Goal: Task Accomplishment & Management: Manage account settings

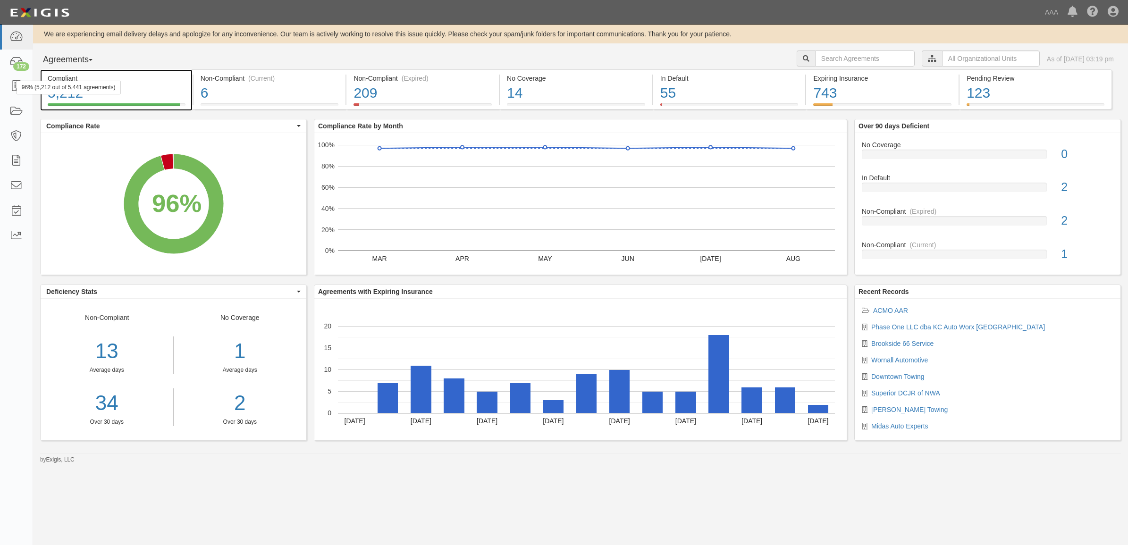
click at [19, 83] on div "96% (5,212 out of 5,441 agreements)" at bounding box center [69, 88] width 104 height 14
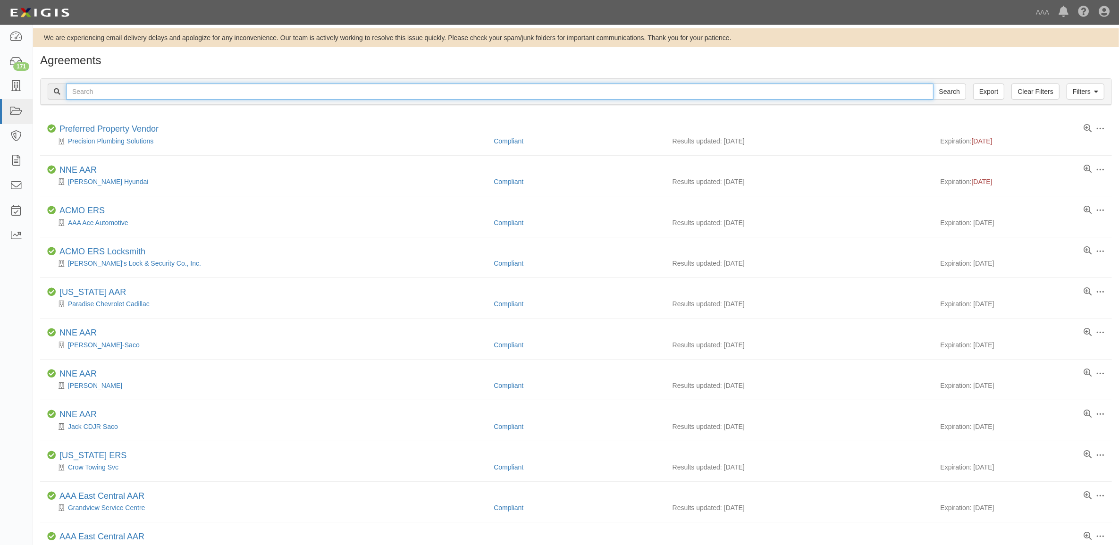
click at [243, 93] on input "text" at bounding box center [500, 92] width 868 height 16
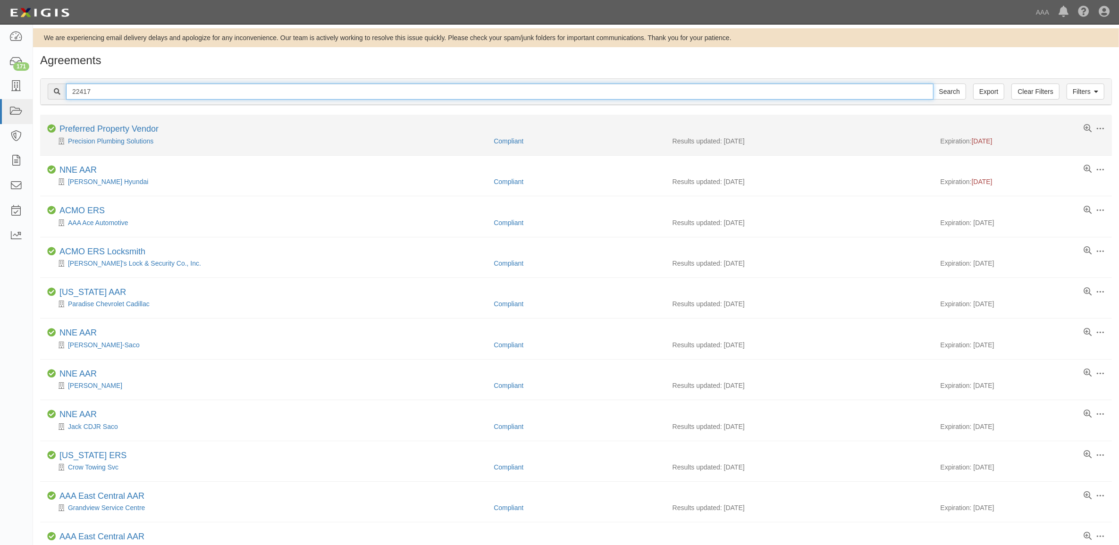
type input "22417"
click at [933, 84] on input "Search" at bounding box center [949, 92] width 33 height 16
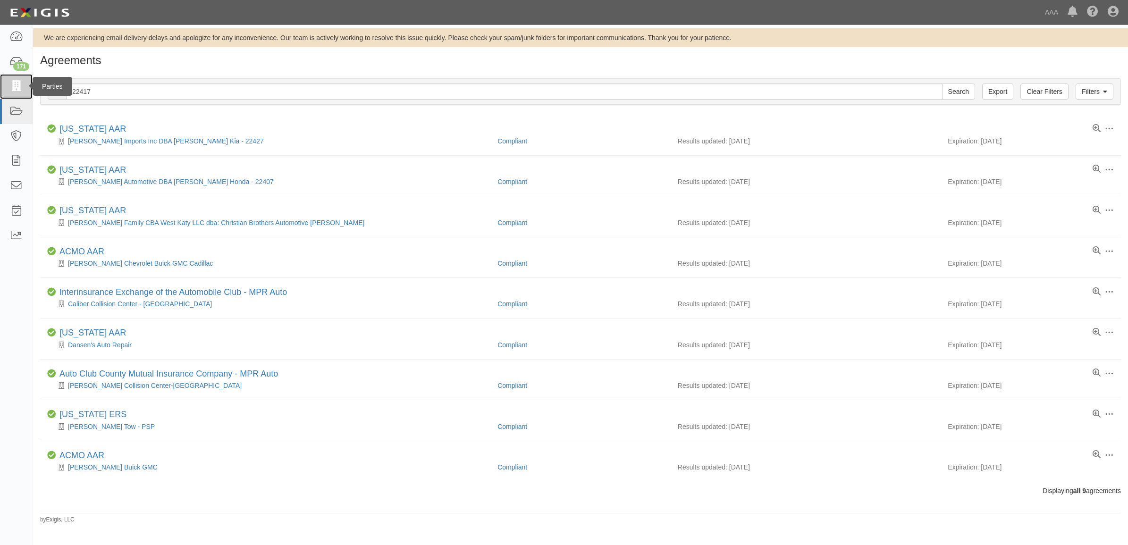
click at [15, 91] on icon at bounding box center [15, 86] width 13 height 11
click at [141, 93] on input "22417" at bounding box center [504, 92] width 876 height 16
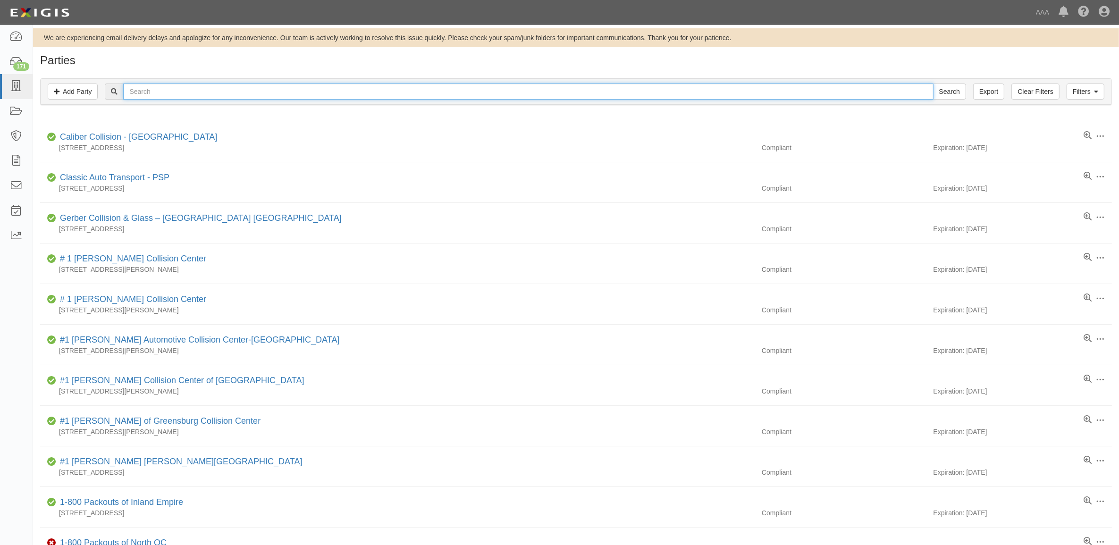
click at [142, 93] on input "text" at bounding box center [528, 92] width 810 height 16
type input "22417"
click at [933, 84] on input "Search" at bounding box center [949, 92] width 33 height 16
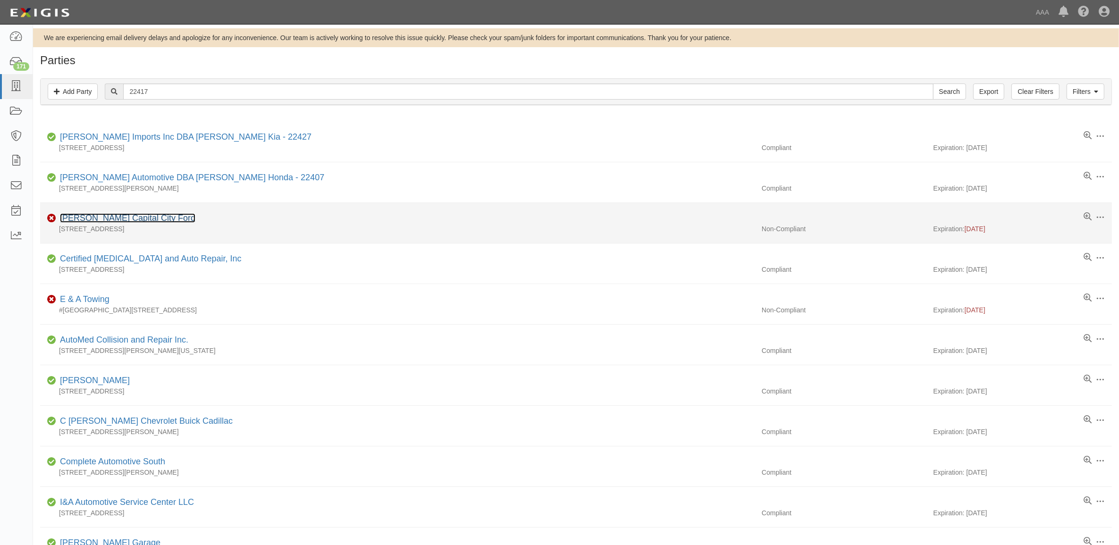
click at [142, 219] on link "[PERSON_NAME] Capital City Ford" at bounding box center [127, 217] width 135 height 9
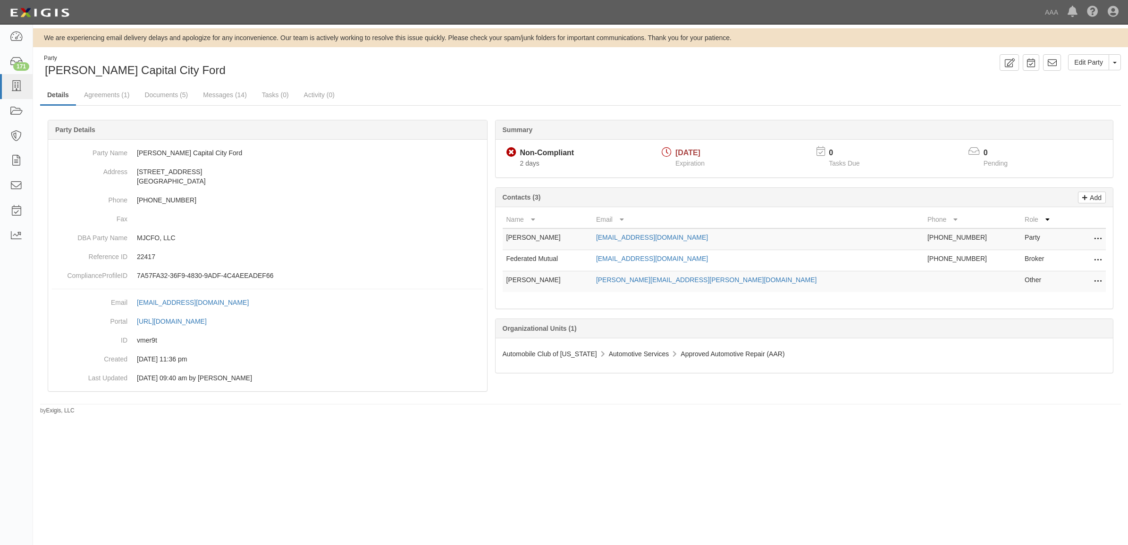
click at [1098, 280] on icon at bounding box center [1098, 282] width 8 height 12
click at [1044, 281] on link "Edit" at bounding box center [1064, 278] width 75 height 17
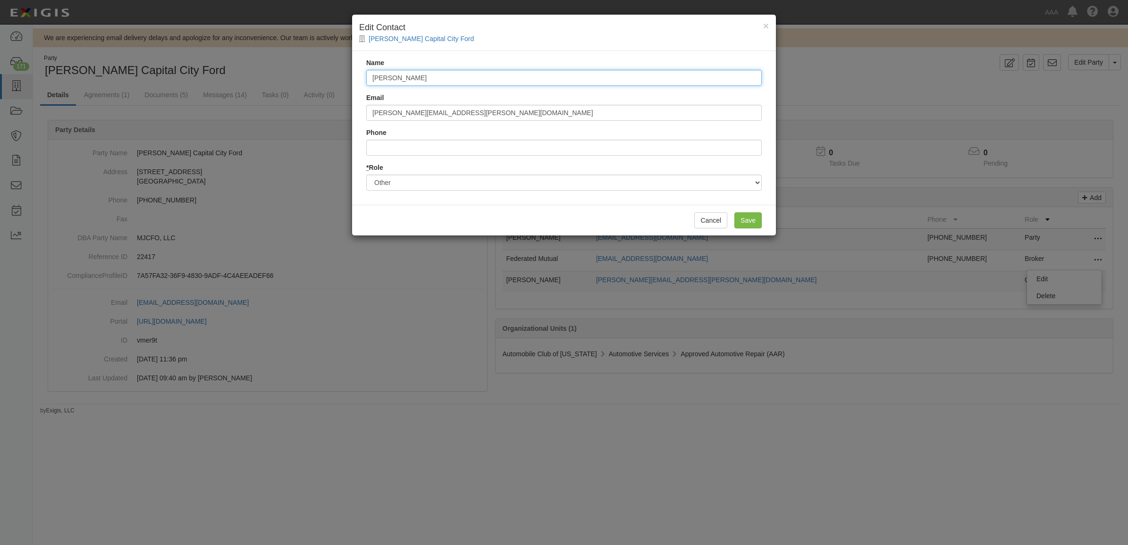
drag, startPoint x: 423, startPoint y: 79, endPoint x: 57, endPoint y: 71, distance: 366.4
click at [76, 77] on div "× Edit Contact Joe Machens Capital City Ford Name Bob Kline Email Kline.Bob@ace…" at bounding box center [564, 272] width 1128 height 545
type input "Jim Schaffner"
type input "[PERSON_NAME][EMAIL_ADDRESS][PERSON_NAME][DOMAIN_NAME]"
click at [758, 217] on input "Save" at bounding box center [747, 220] width 27 height 16
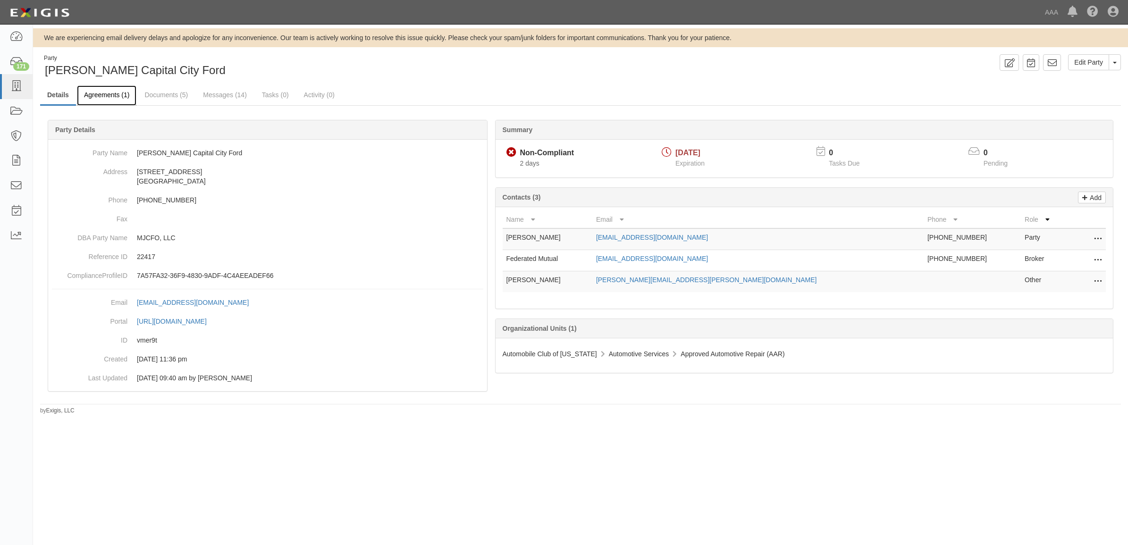
click at [110, 88] on link "Agreements (1)" at bounding box center [106, 95] width 59 height 20
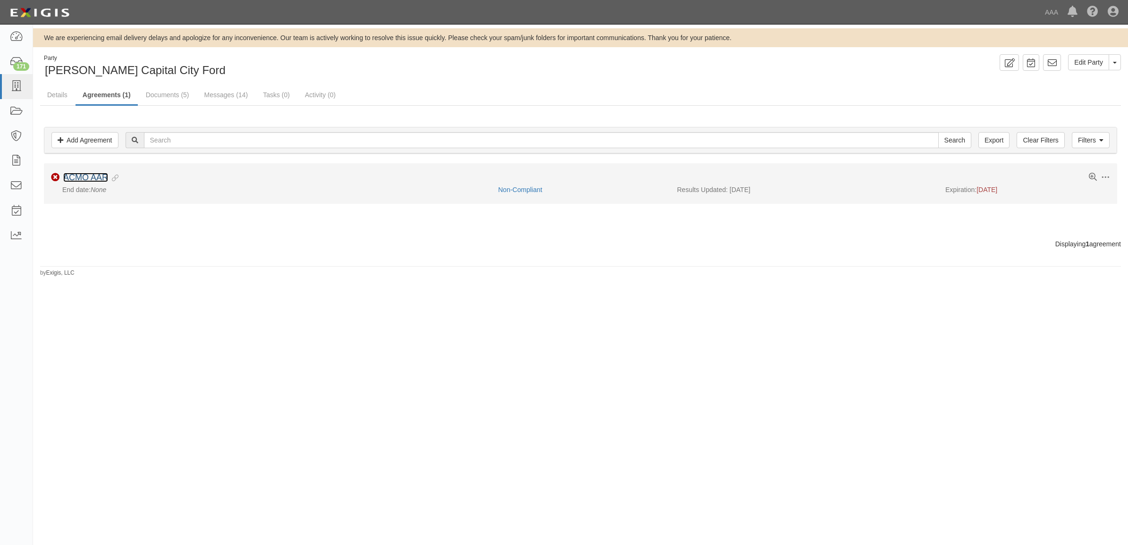
click at [95, 176] on link "ACMO AAR" at bounding box center [85, 177] width 45 height 9
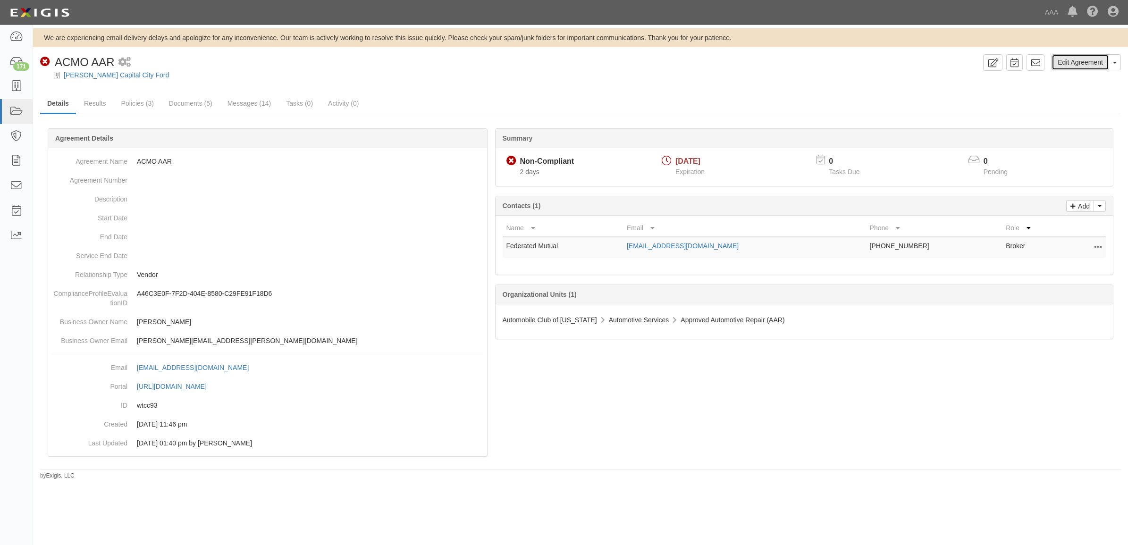
click at [1082, 66] on link "Edit Agreement" at bounding box center [1081, 62] width 58 height 16
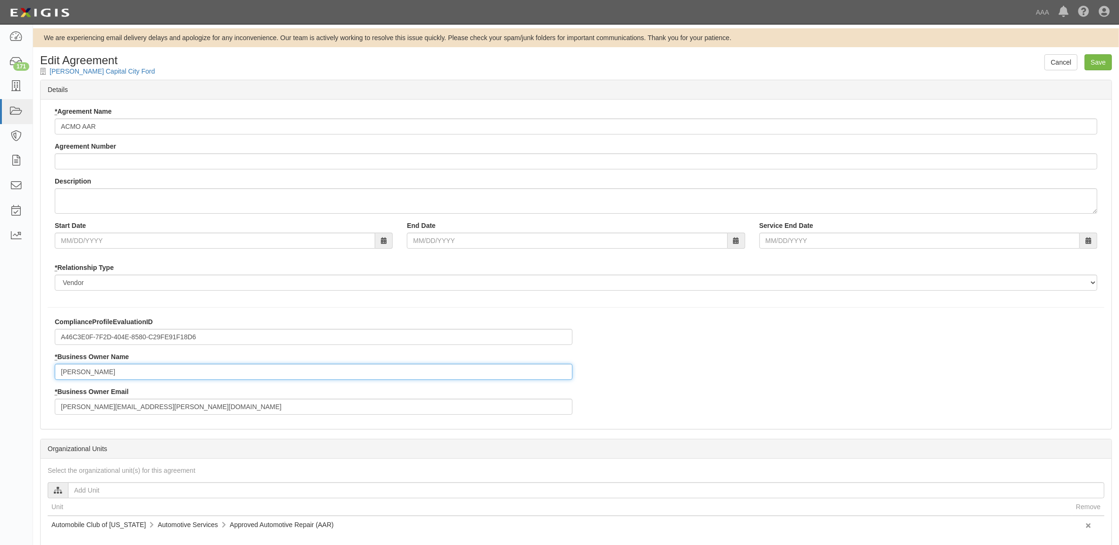
drag, startPoint x: 67, startPoint y: 379, endPoint x: -151, endPoint y: 378, distance: 217.6
click at [0, 378] on html "Toggle navigation Dashboard 171 Inbox Parties Agreements Coverages Documents Me…" at bounding box center [559, 333] width 1119 height 667
type input "[PERSON_NAME]"
type input "schaffner.jim@ace.aaa.com"
drag, startPoint x: 1093, startPoint y: 58, endPoint x: 1109, endPoint y: 64, distance: 17.4
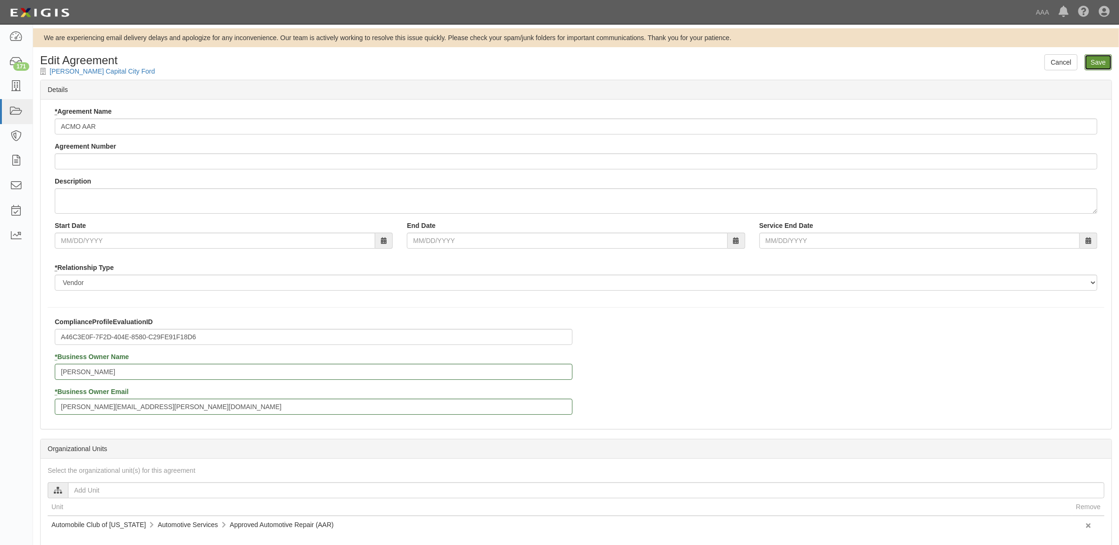
click at [1094, 58] on input "Save" at bounding box center [1098, 62] width 27 height 16
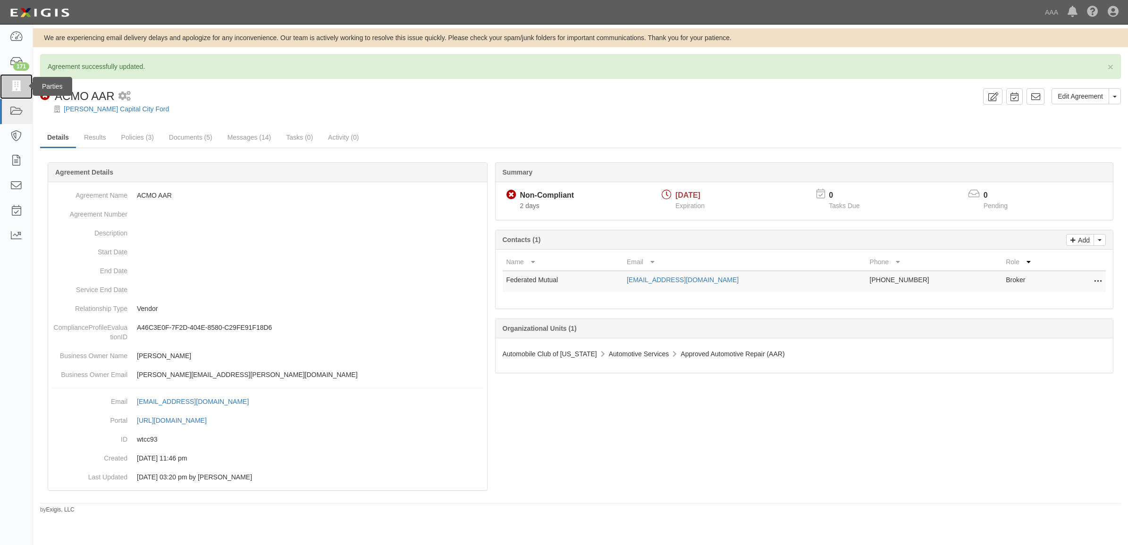
click at [6, 85] on link at bounding box center [16, 86] width 33 height 25
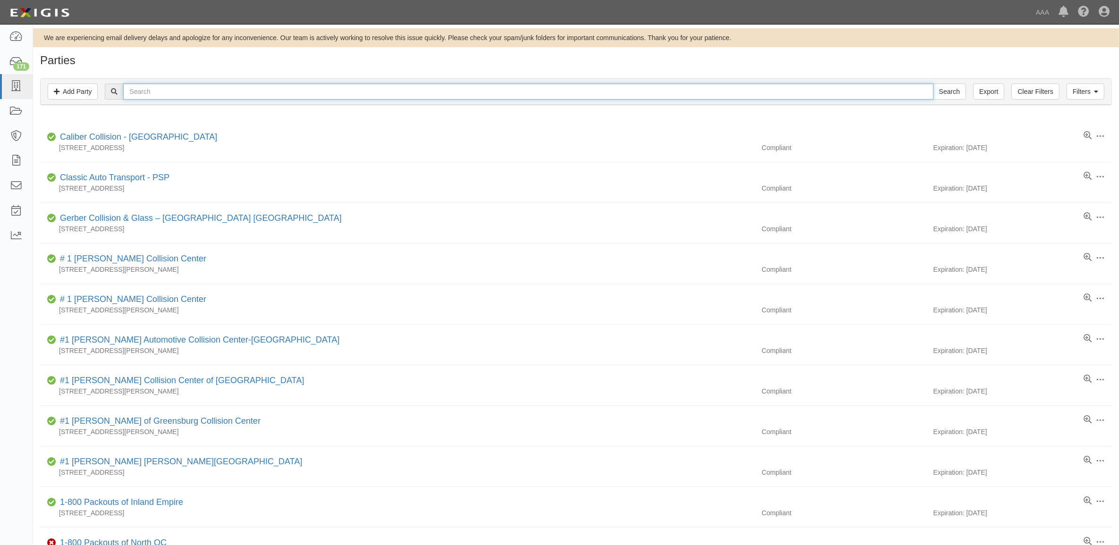
click at [331, 98] on input "text" at bounding box center [528, 92] width 810 height 16
type input "282885"
click at [933, 84] on input "Search" at bounding box center [949, 92] width 33 height 16
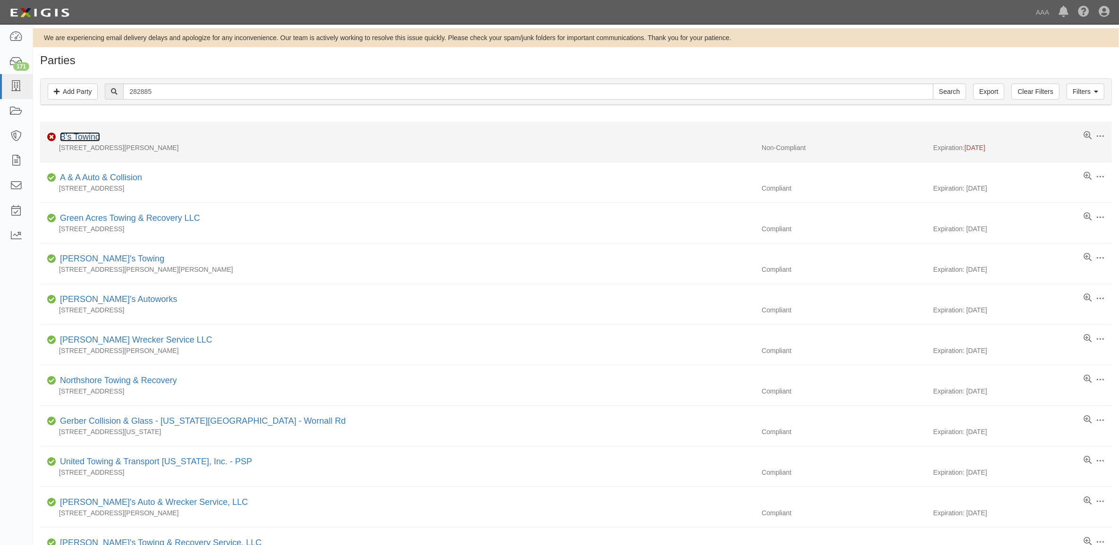
click at [88, 137] on link "B's Towing" at bounding box center [80, 136] width 40 height 9
click at [79, 138] on link "B's Towing" at bounding box center [80, 136] width 40 height 9
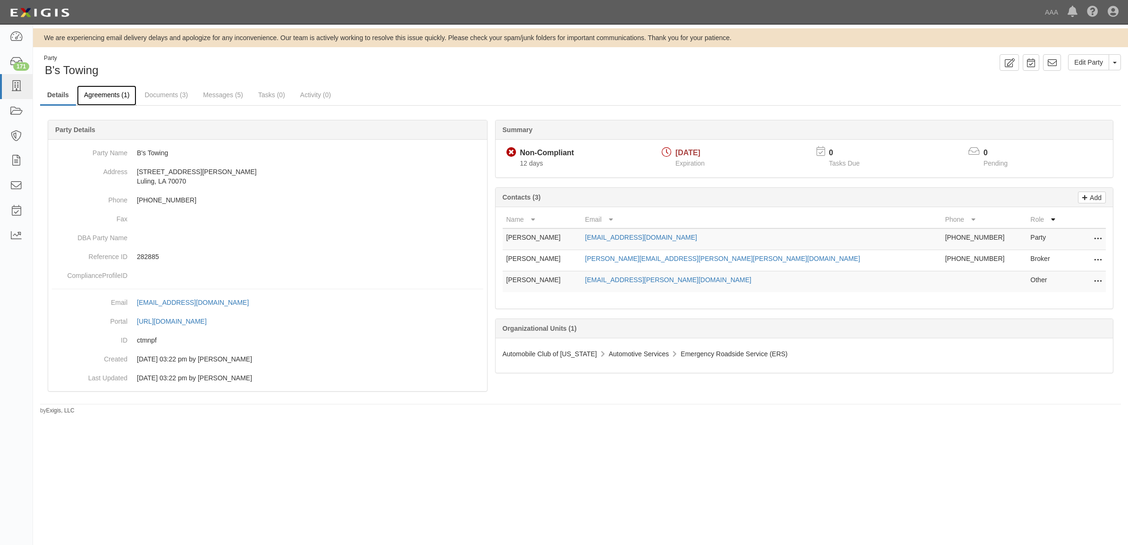
click at [116, 94] on link "Agreements (1)" at bounding box center [106, 95] width 59 height 20
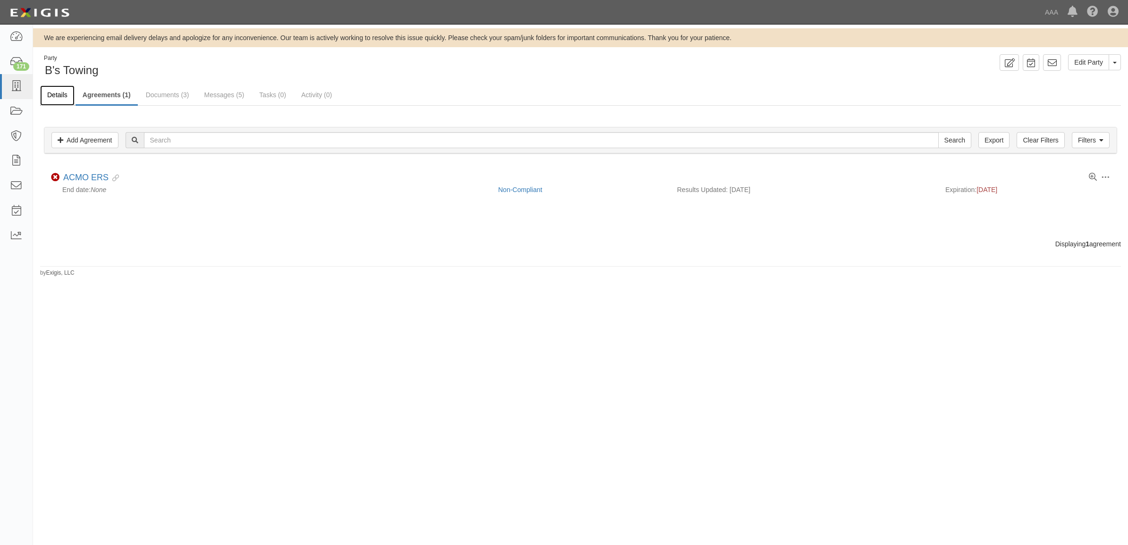
click at [62, 95] on link "Details" at bounding box center [57, 95] width 34 height 20
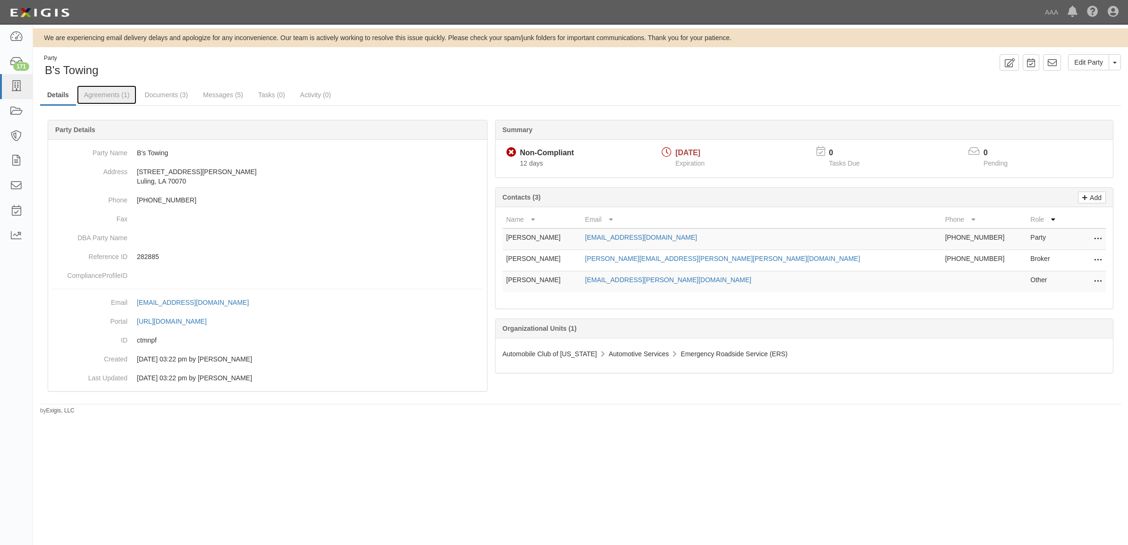
click at [110, 98] on link "Agreements (1)" at bounding box center [106, 94] width 59 height 19
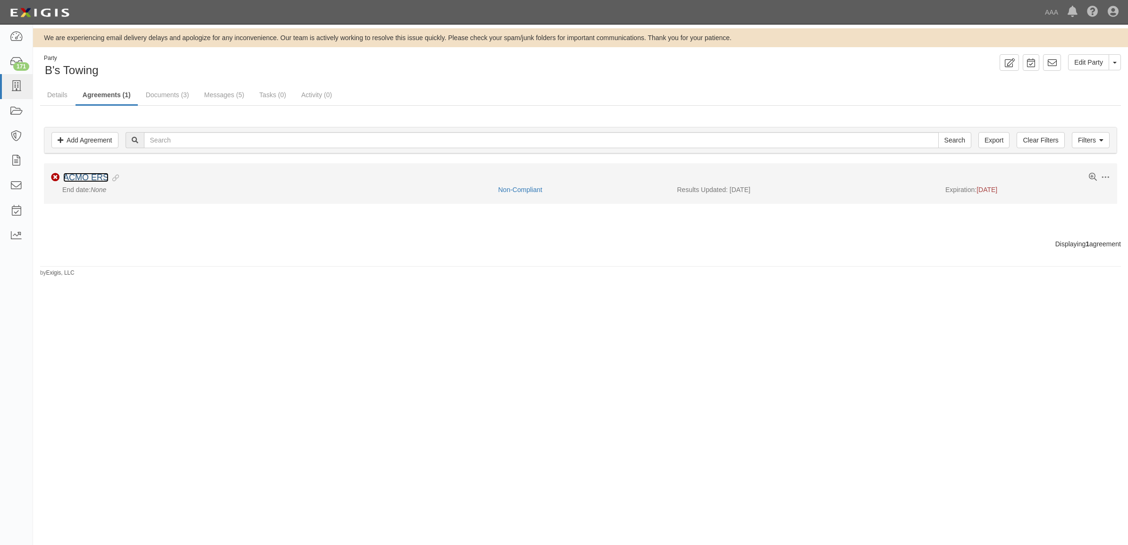
click at [97, 176] on link "ACMO ERS" at bounding box center [85, 177] width 45 height 9
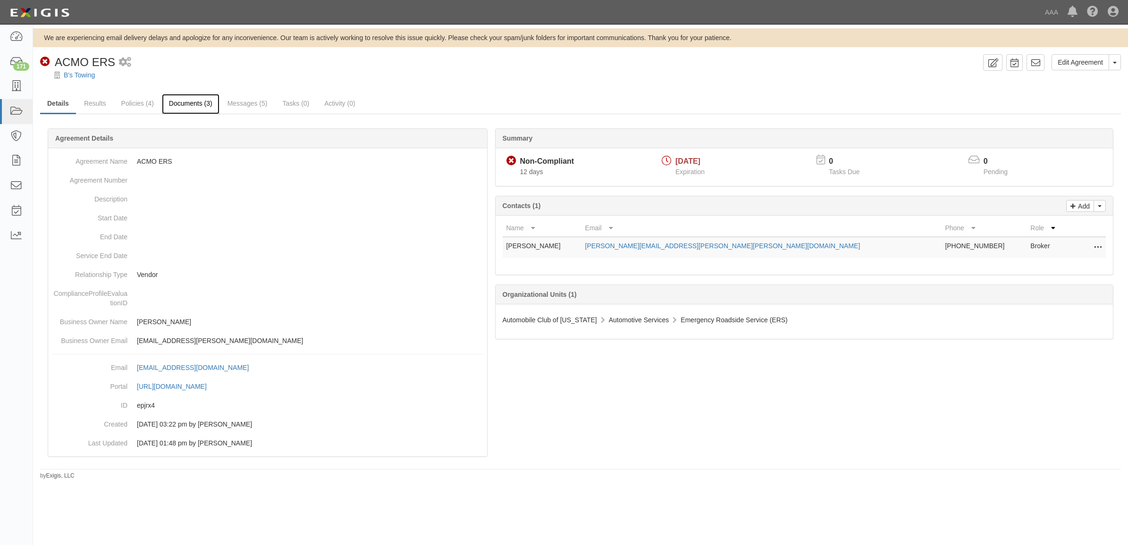
click at [190, 101] on link "Documents (3)" at bounding box center [191, 104] width 58 height 20
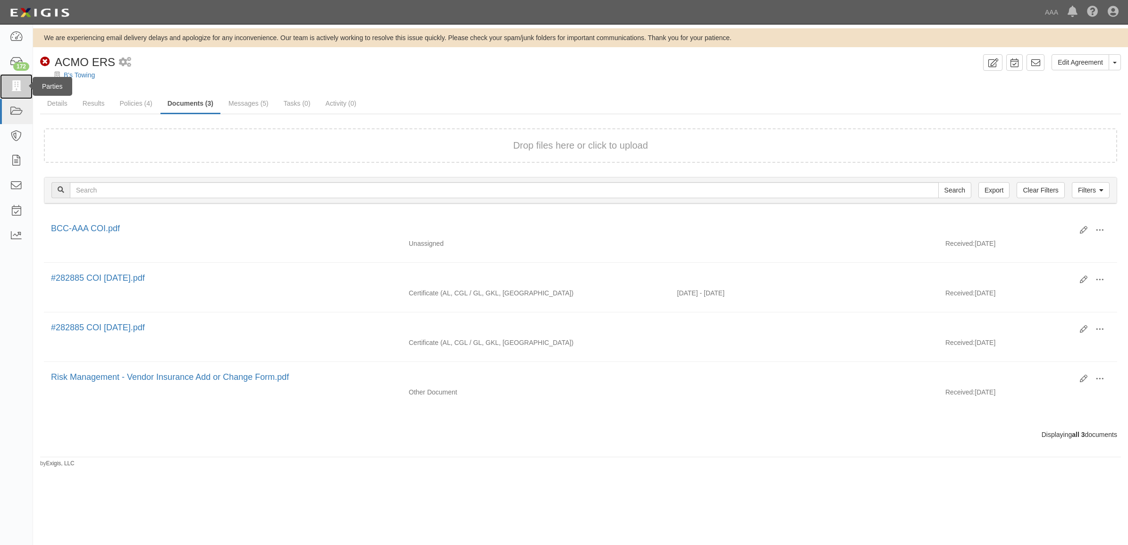
click at [13, 90] on icon at bounding box center [15, 86] width 13 height 11
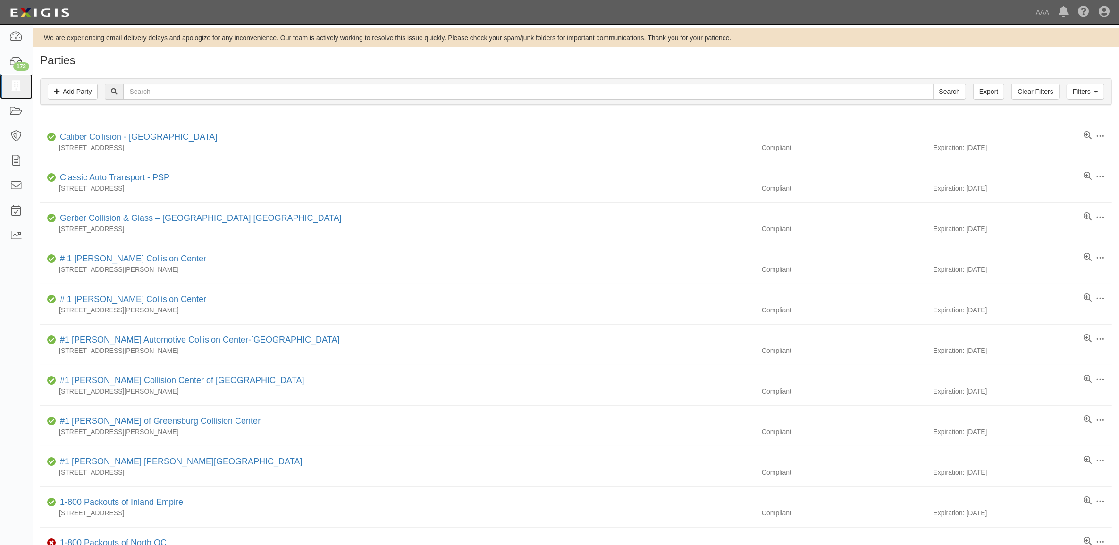
drag, startPoint x: 20, startPoint y: 93, endPoint x: 73, endPoint y: 110, distance: 56.0
click at [20, 93] on link at bounding box center [16, 86] width 33 height 25
click at [19, 39] on icon at bounding box center [15, 37] width 13 height 11
